Goal: Obtain resource: Download file/media

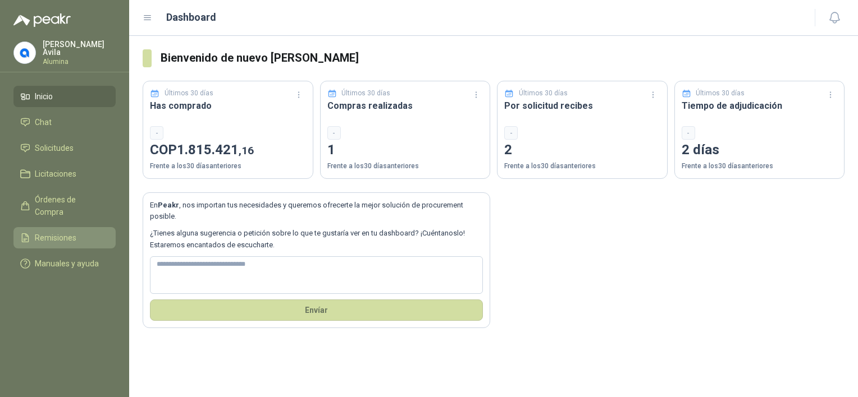
click at [62, 230] on link "Remisiones" at bounding box center [64, 237] width 102 height 21
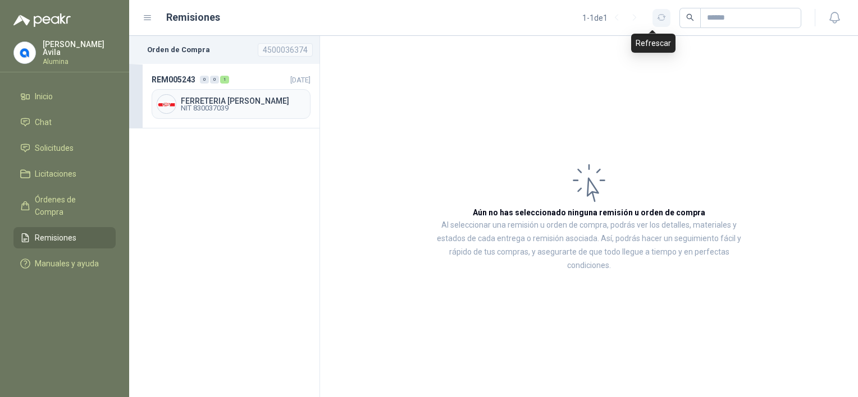
click at [657, 19] on icon "button" at bounding box center [662, 18] width 10 height 10
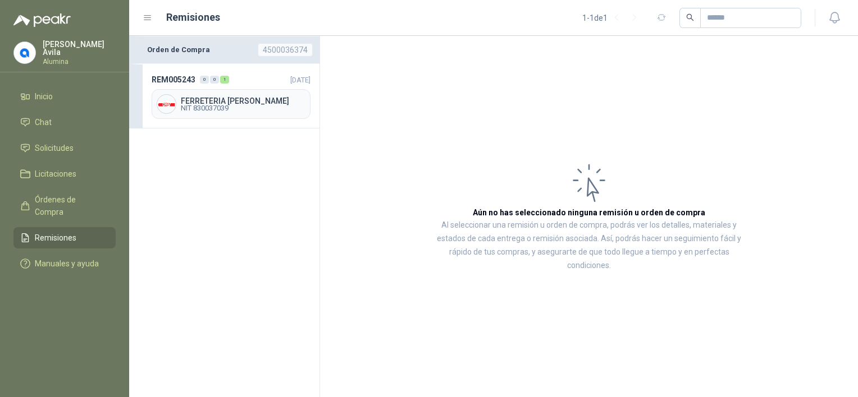
click at [275, 45] on div "4500036374" at bounding box center [285, 49] width 55 height 13
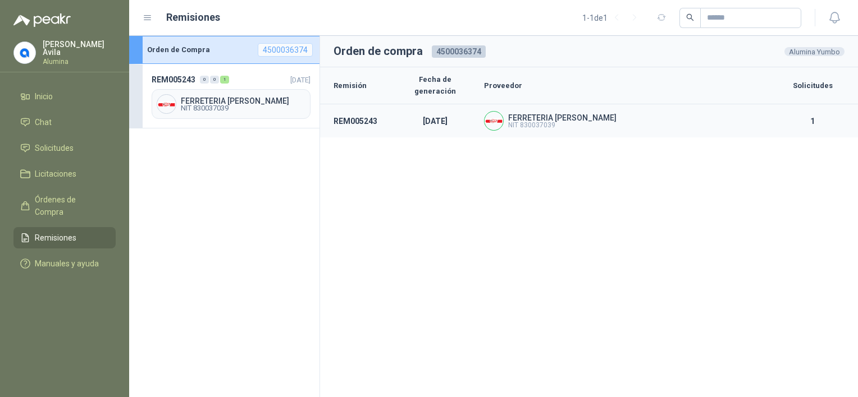
click at [514, 117] on div "FERRETERIA [PERSON_NAME] SAS NIT 830037039" at bounding box center [625, 121] width 283 height 20
click at [495, 112] on img at bounding box center [493, 121] width 19 height 19
click at [356, 110] on td "REM005243" at bounding box center [356, 121] width 73 height 34
click at [436, 115] on p "[DATE]" at bounding box center [435, 121] width 71 height 12
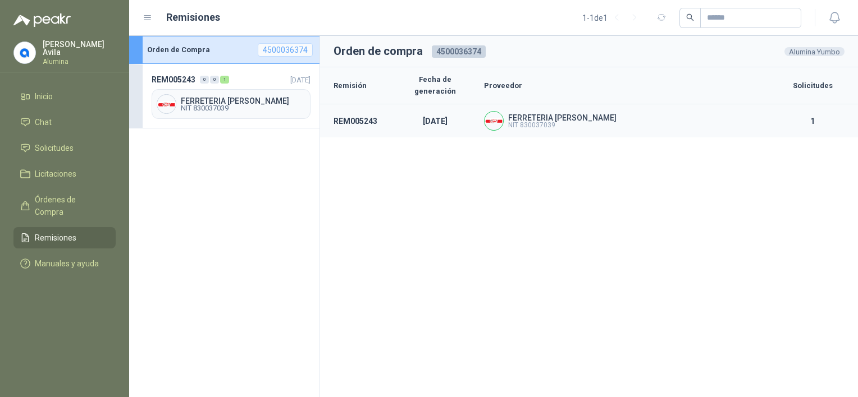
click at [544, 123] on td "FERRETERIA [PERSON_NAME] SAS NIT 830037039" at bounding box center [625, 121] width 296 height 34
click at [544, 122] on span "NIT 830037039" at bounding box center [562, 125] width 108 height 7
click at [193, 105] on span "NIT 830037039" at bounding box center [243, 108] width 125 height 7
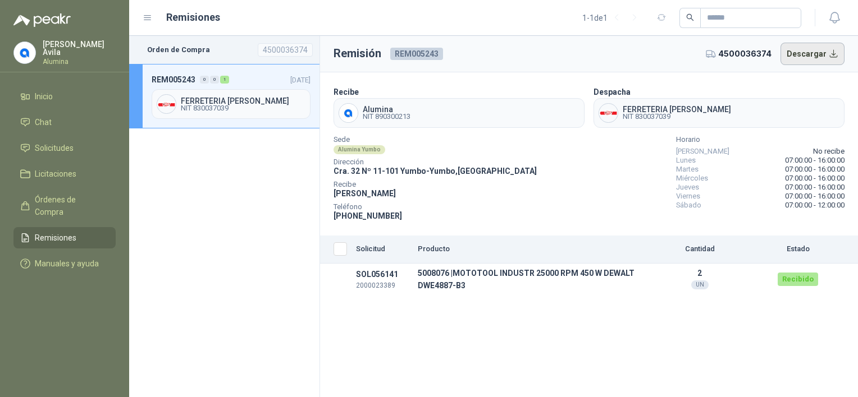
click at [803, 62] on button "Descargar" at bounding box center [812, 54] width 65 height 22
